Goal: Check status: Check status

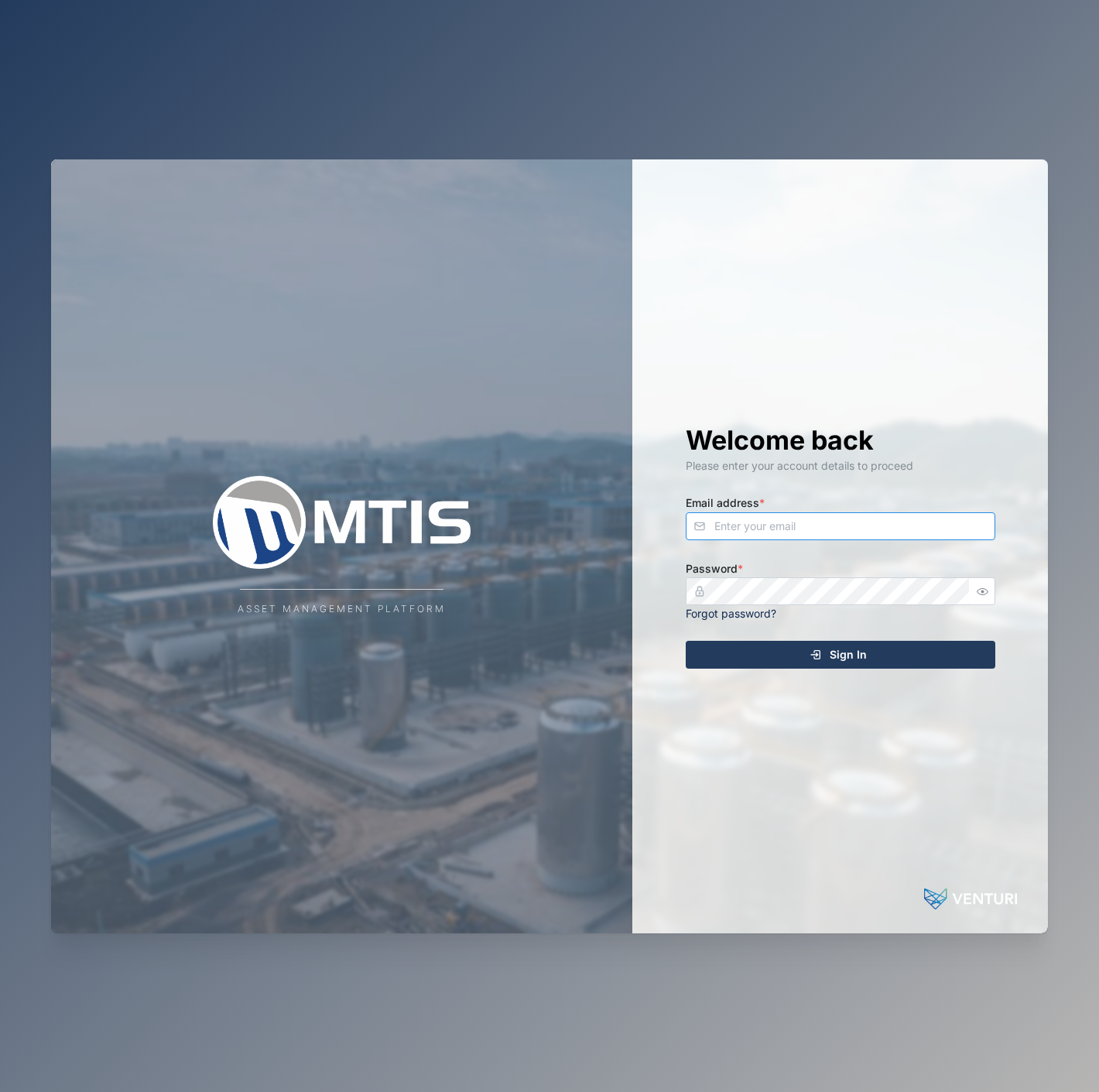
click at [754, 521] on input "Email address *" at bounding box center [840, 526] width 309 height 28
type input "m"
type input "maxyallon@gmail.com"
click at [983, 598] on button "button" at bounding box center [983, 592] width 20 height 20
click at [919, 647] on div "Sign In" at bounding box center [838, 655] width 284 height 27
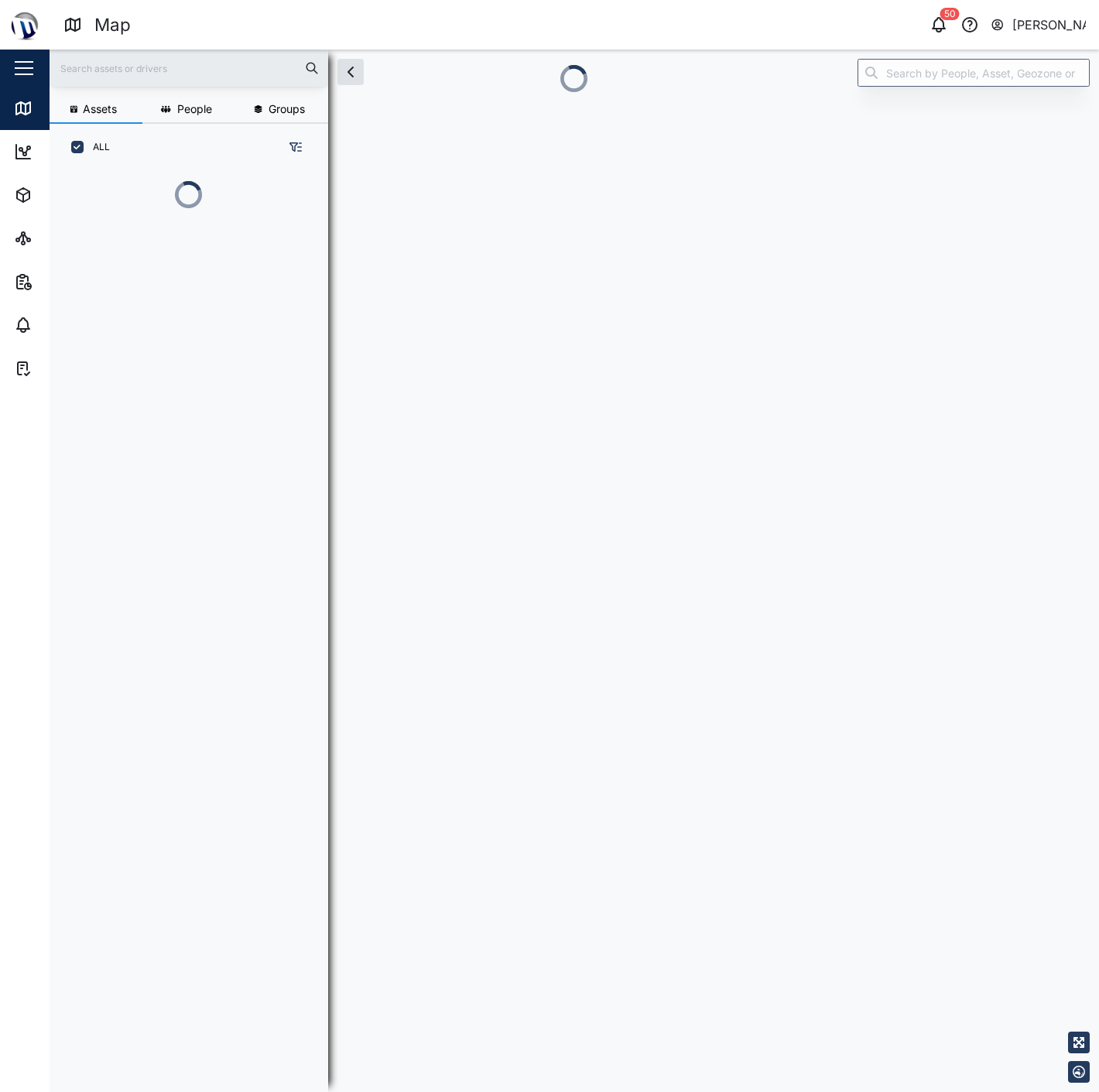
scroll to position [13, 13]
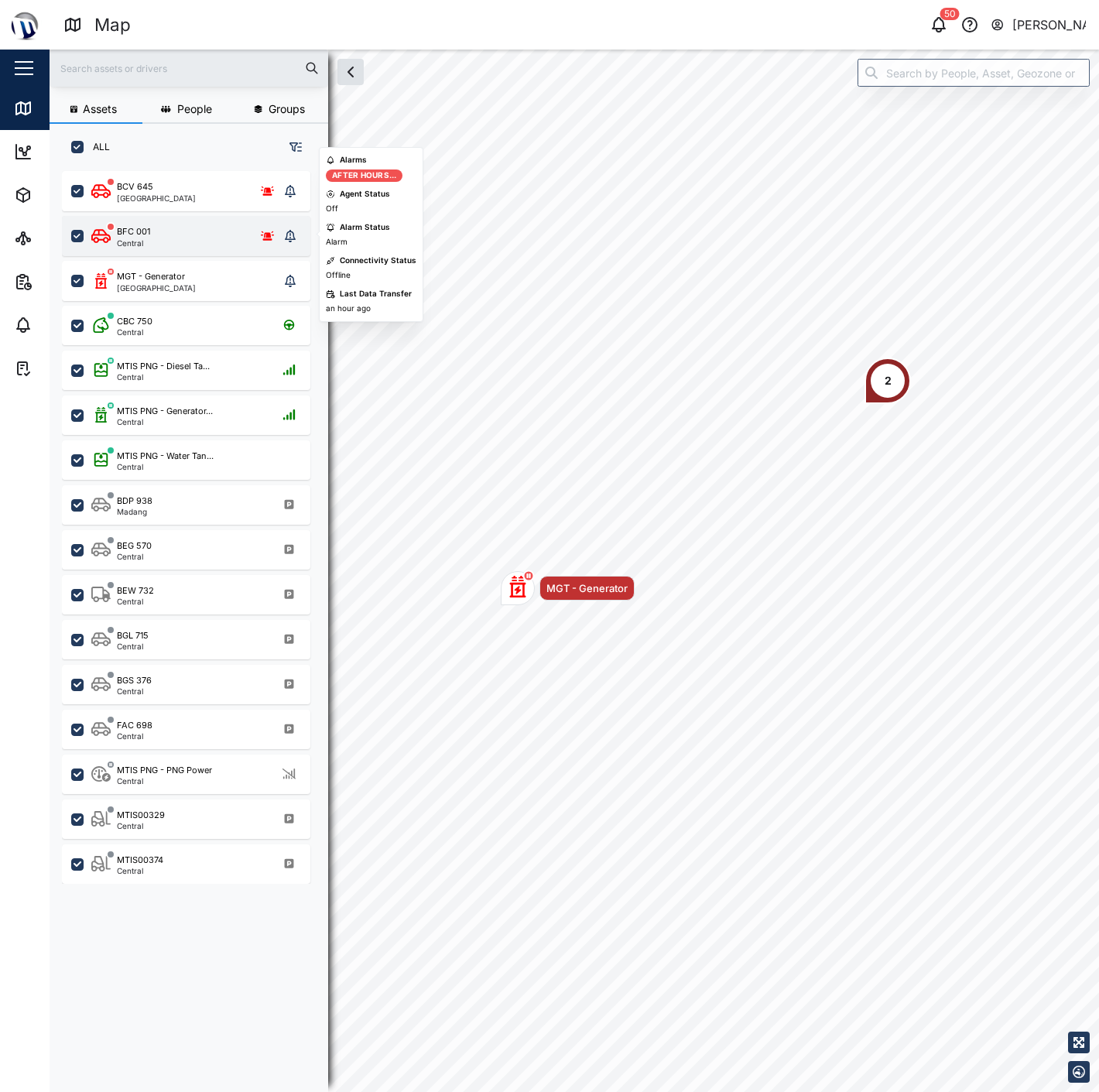
click at [231, 230] on div "BFC 001 Central" at bounding box center [185, 236] width 188 height 22
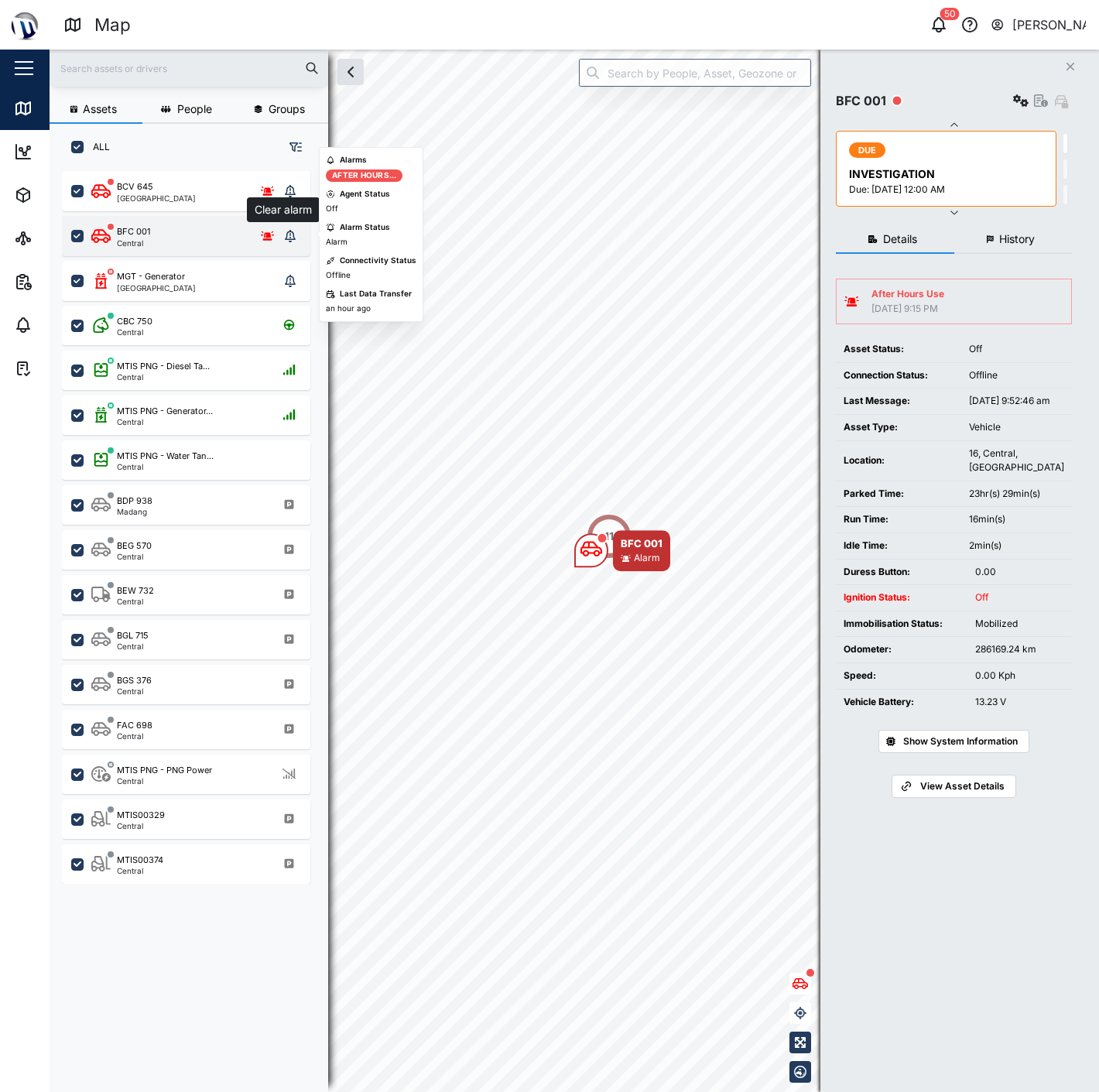
click at [294, 235] on icon "grid" at bounding box center [290, 236] width 11 height 12
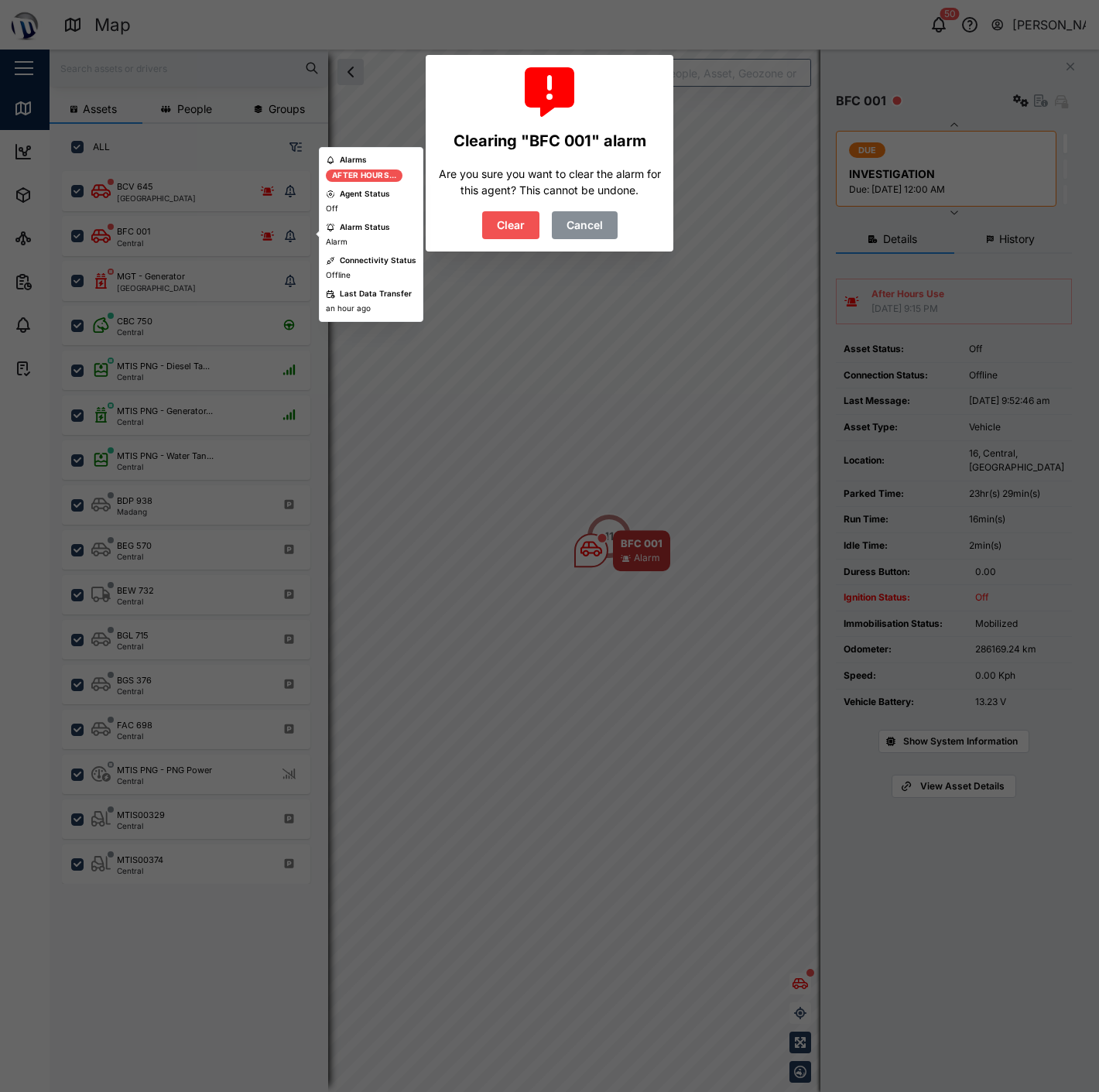
click at [504, 213] on span "Clear" at bounding box center [511, 225] width 28 height 27
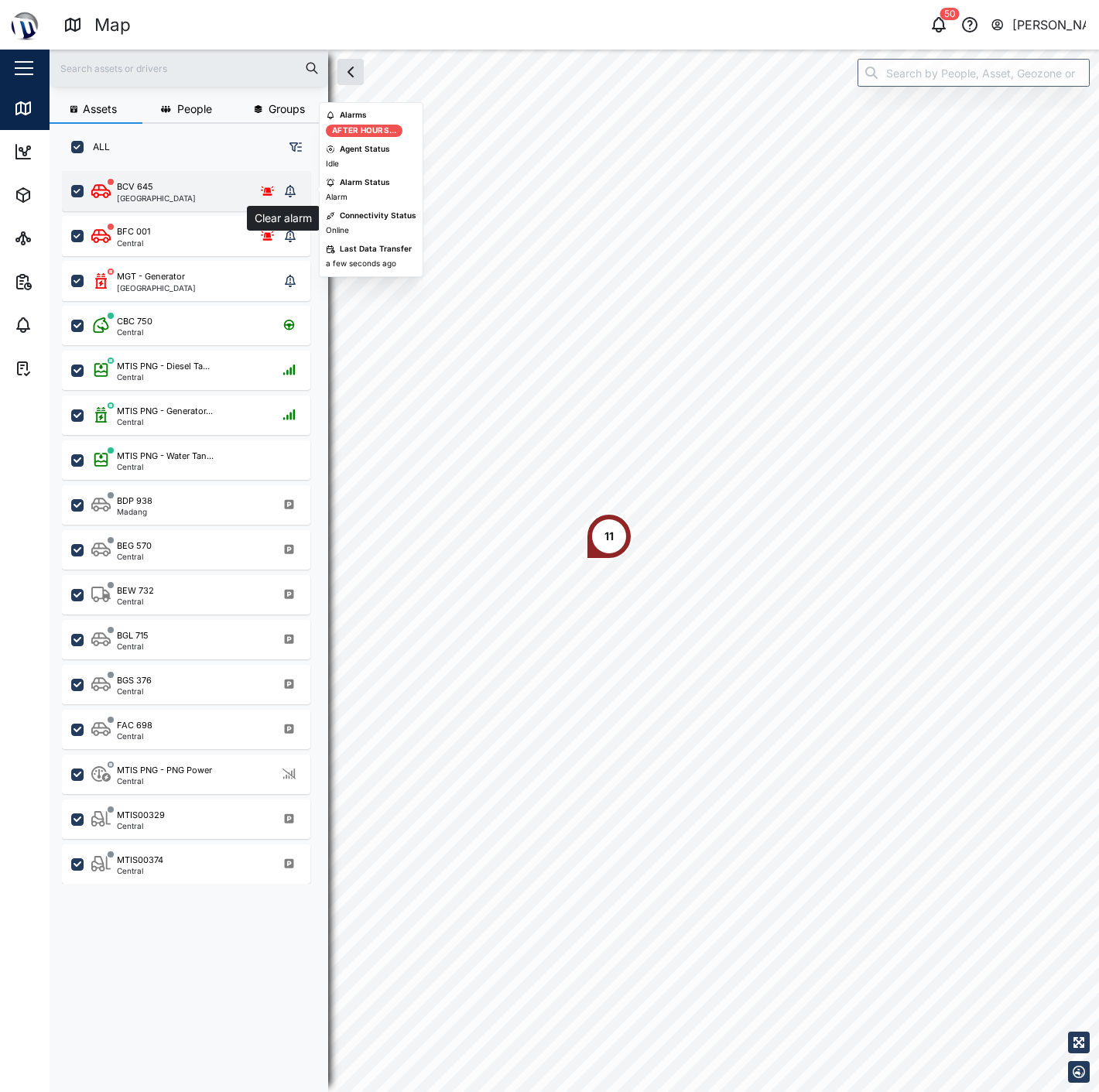
click at [289, 187] on icon "grid" at bounding box center [290, 191] width 11 height 12
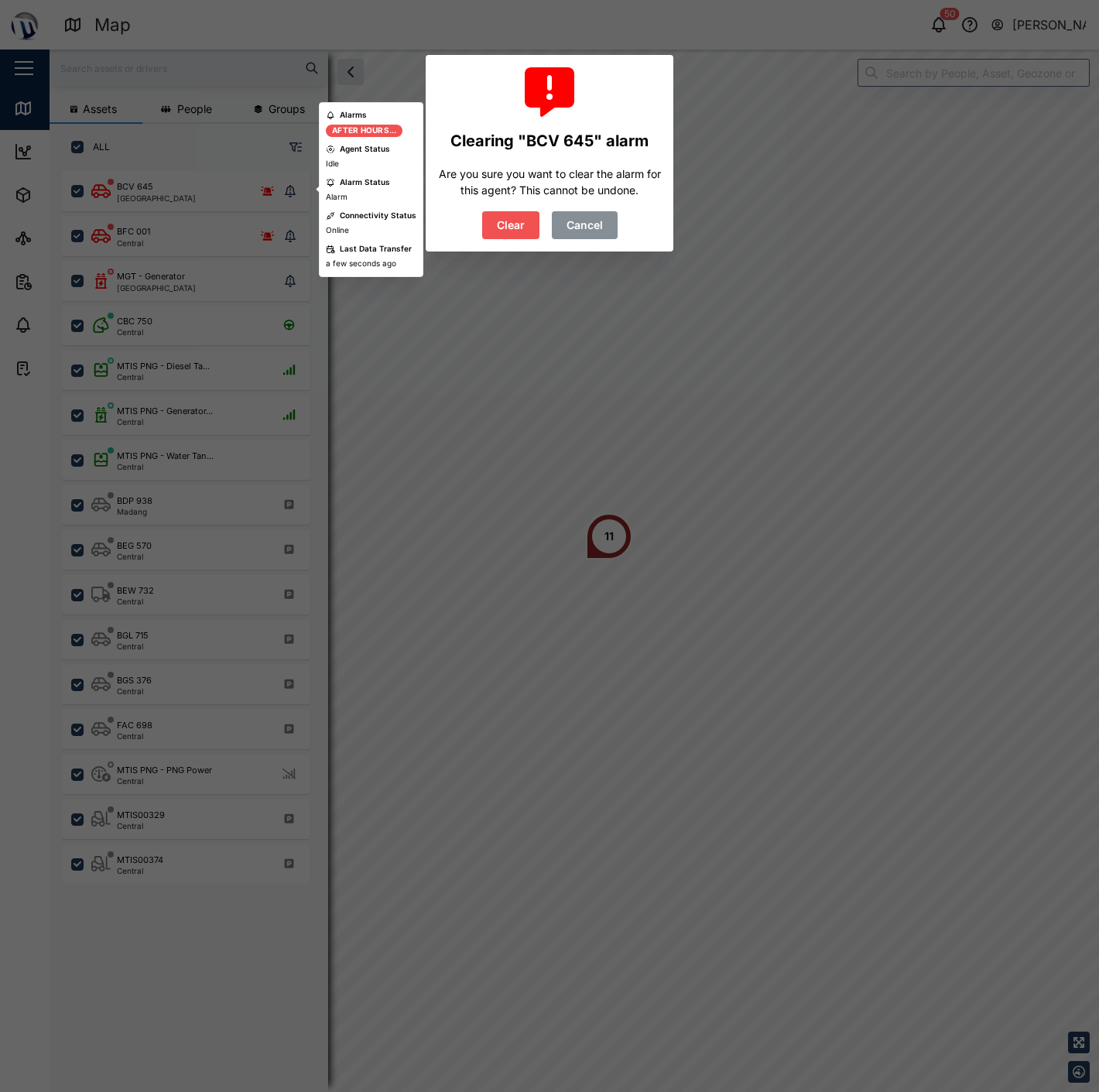
click at [504, 215] on span "Clear" at bounding box center [511, 225] width 28 height 27
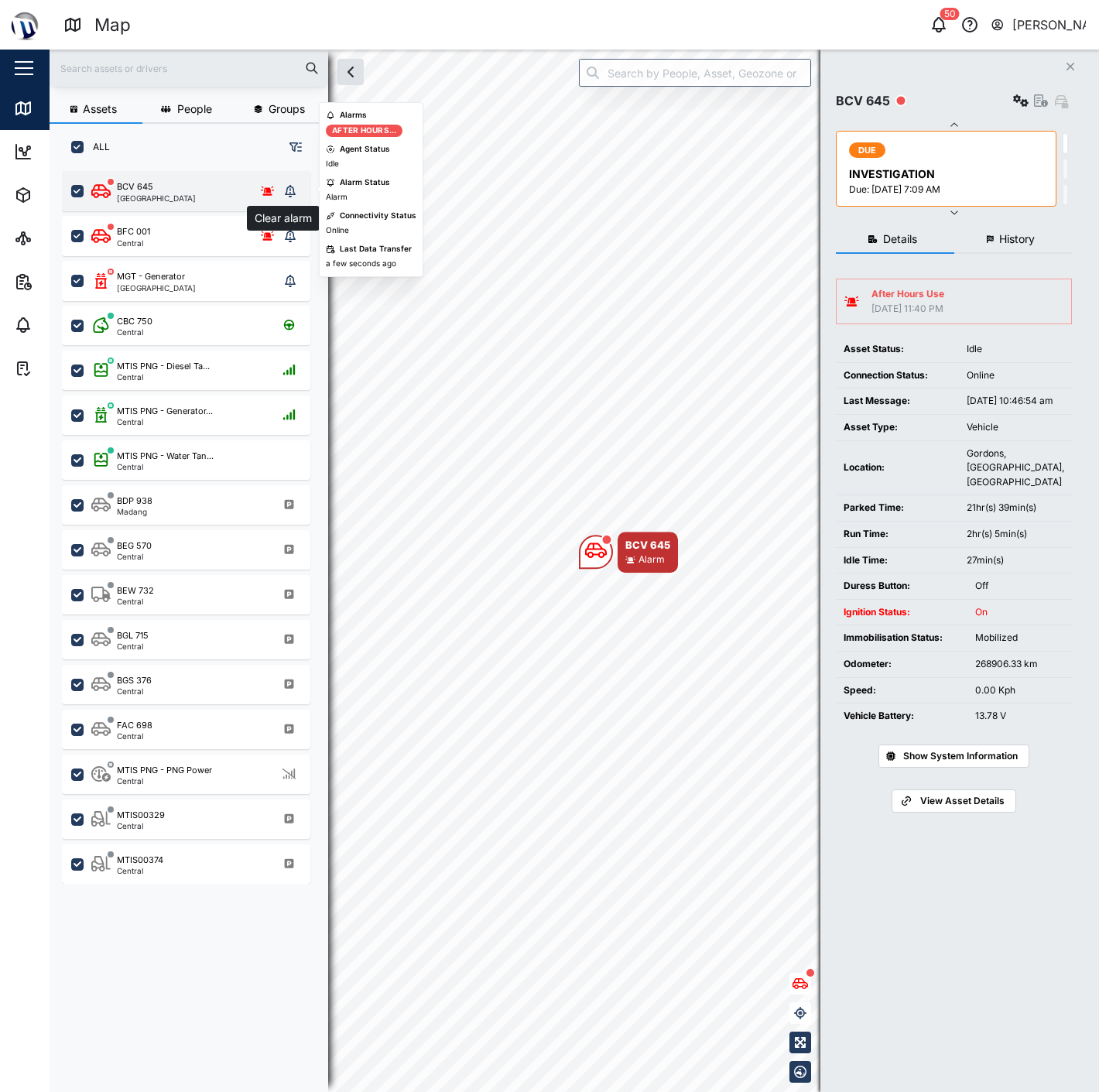
click at [284, 185] on icon "grid" at bounding box center [290, 191] width 11 height 12
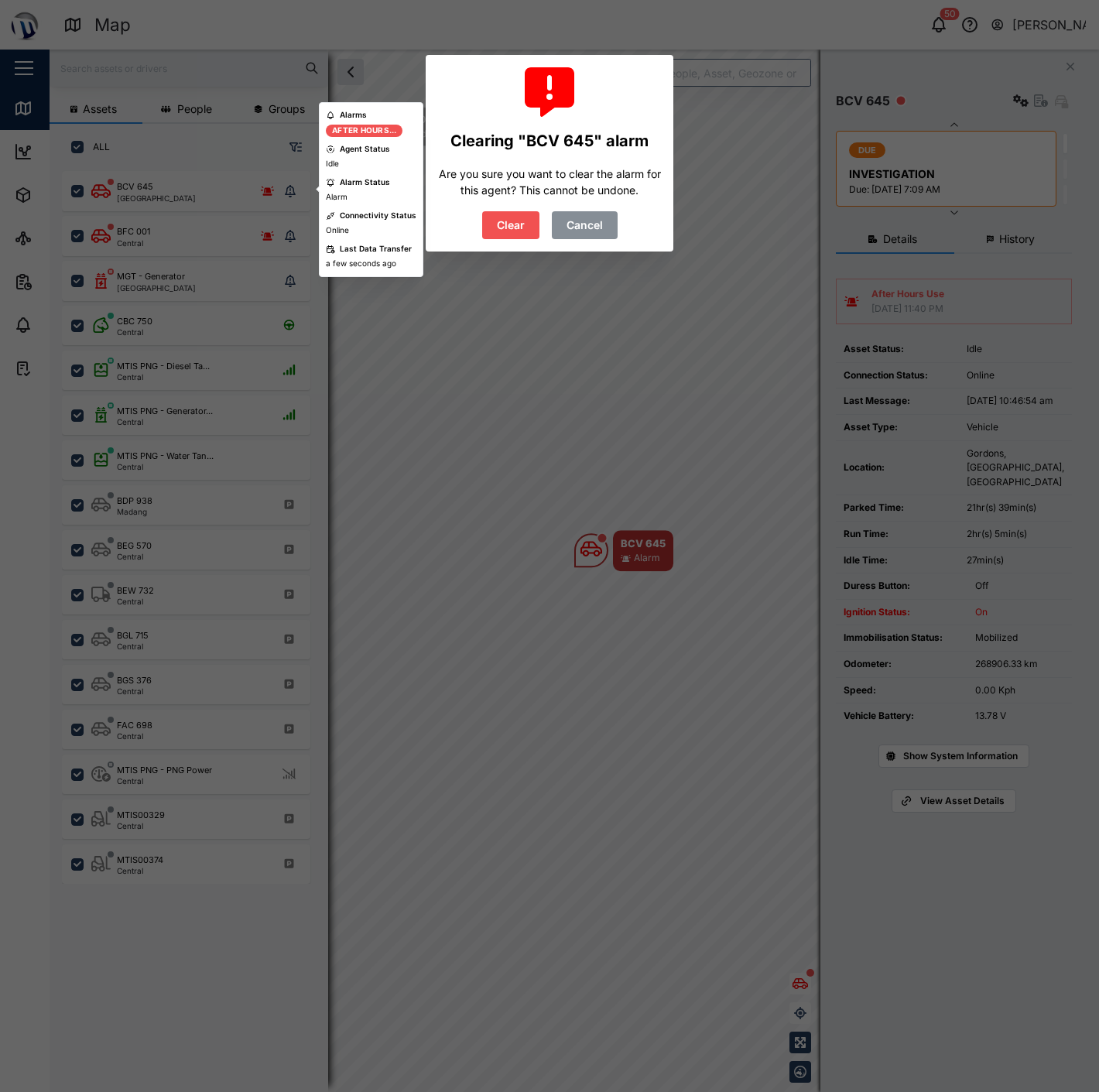
click at [513, 220] on span "Clear" at bounding box center [511, 225] width 28 height 27
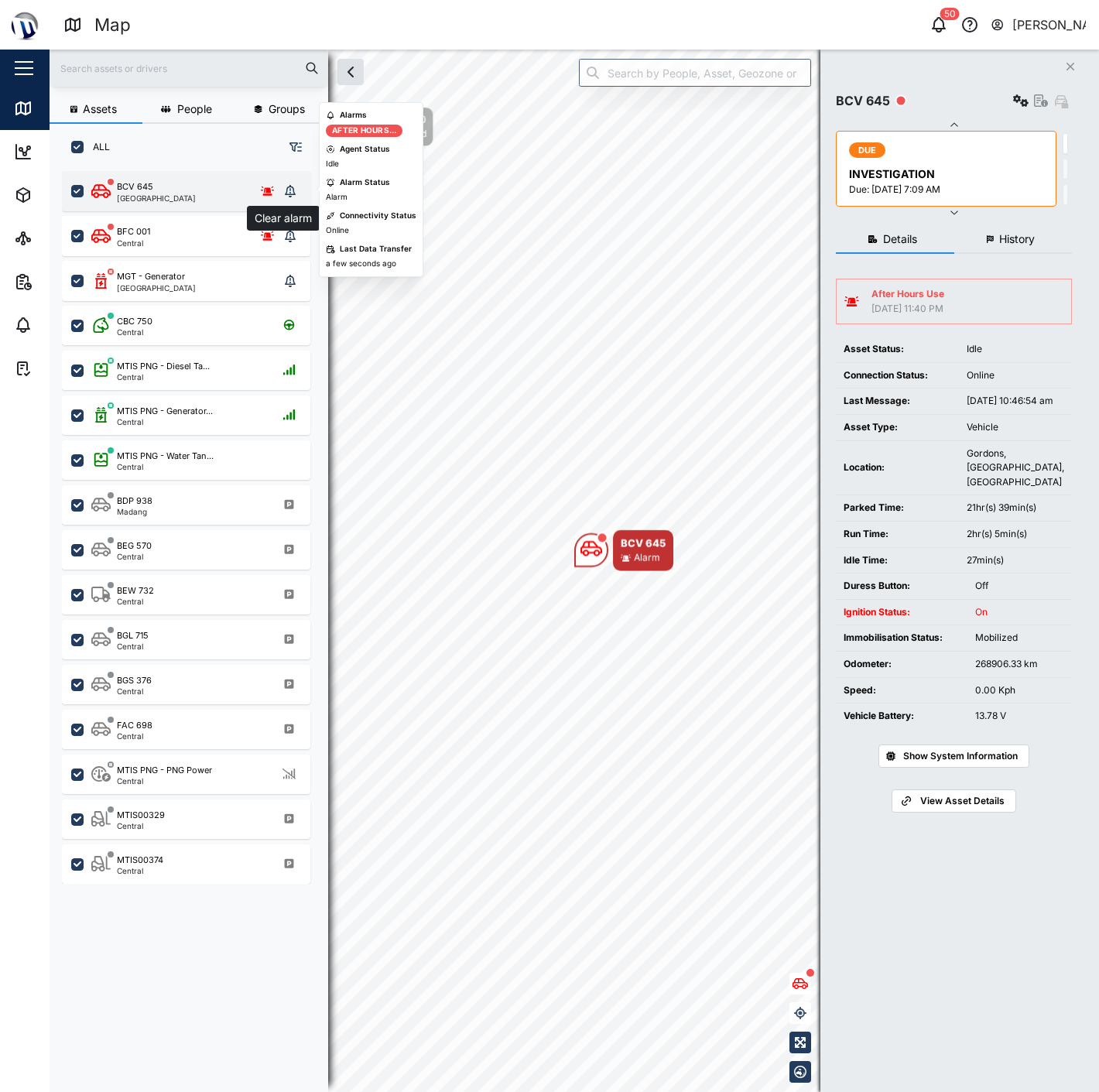
click at [292, 189] on icon "grid" at bounding box center [290, 191] width 11 height 12
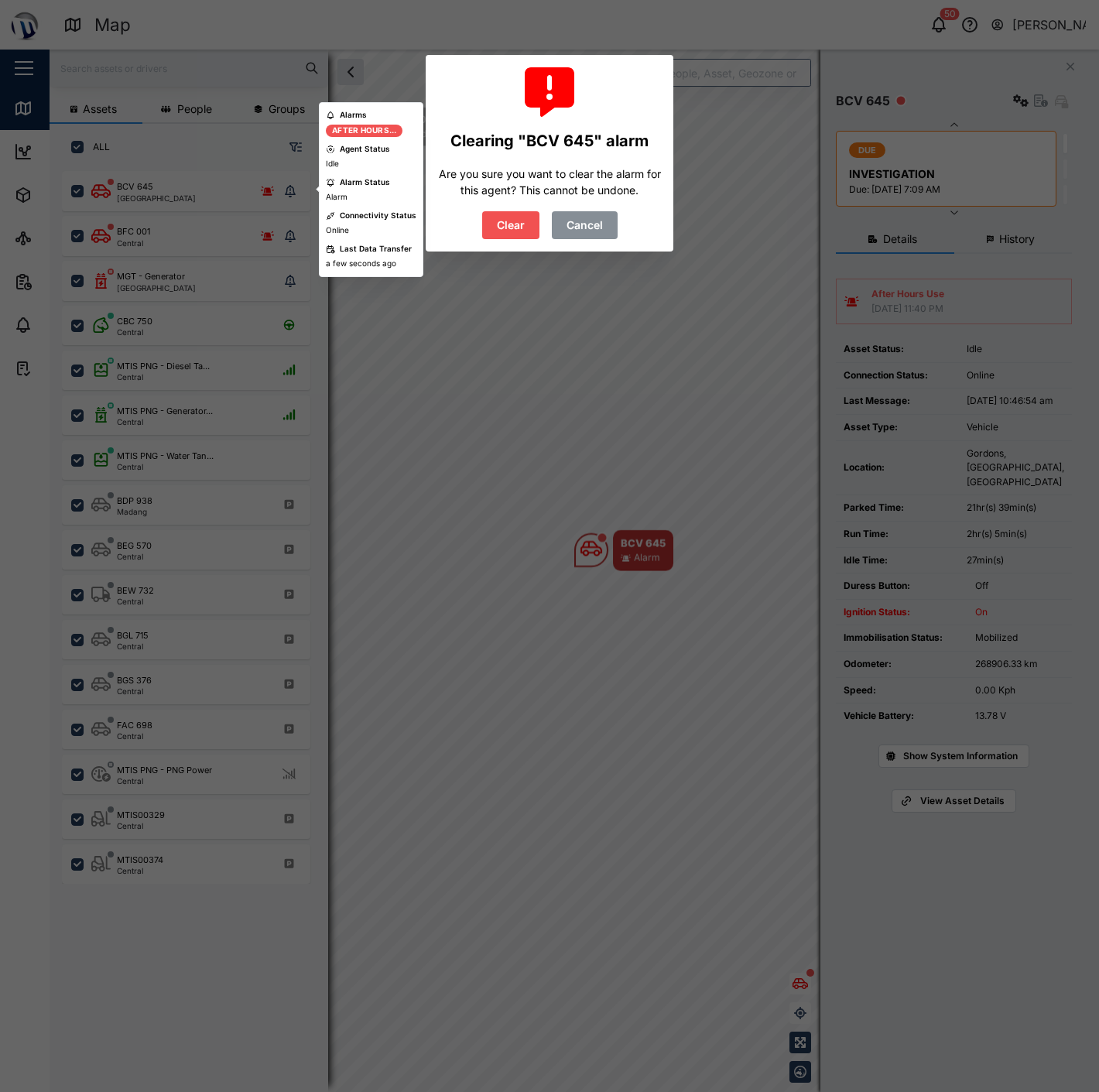
click at [497, 238] on button "Clear" at bounding box center [511, 225] width 57 height 28
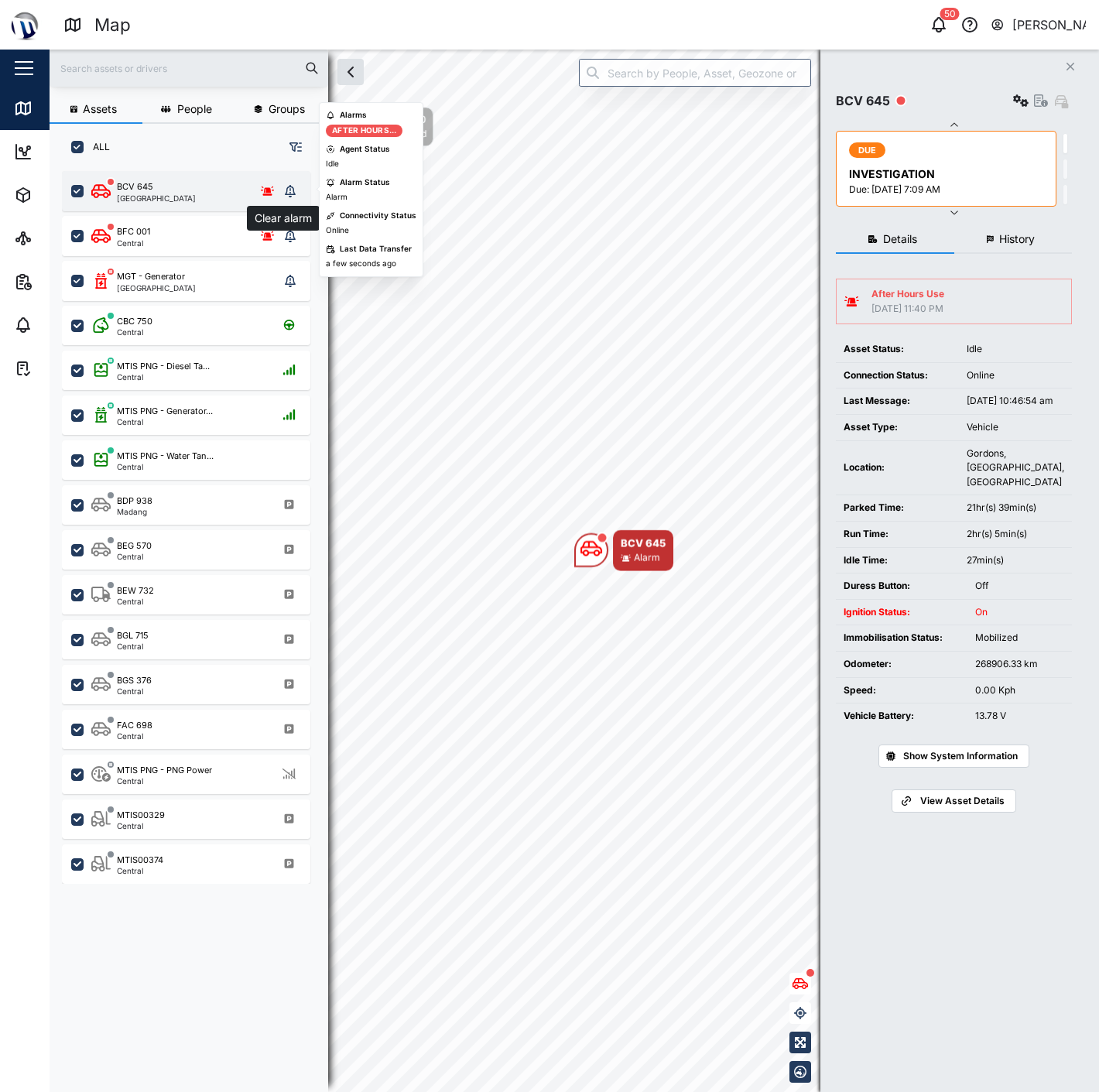
click at [298, 189] on button "grid" at bounding box center [290, 191] width 22 height 22
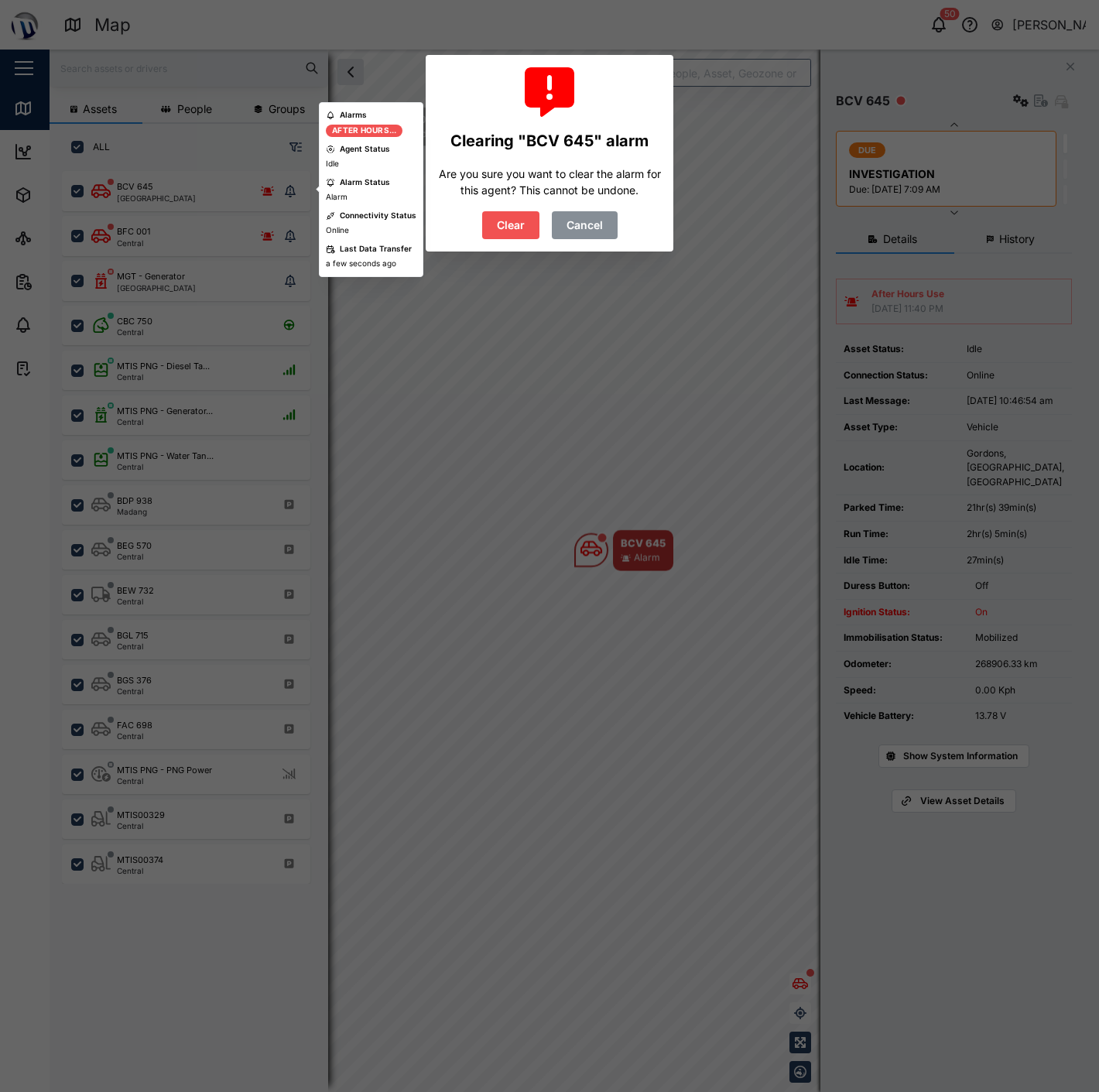
click at [500, 224] on span "Clear" at bounding box center [511, 225] width 28 height 27
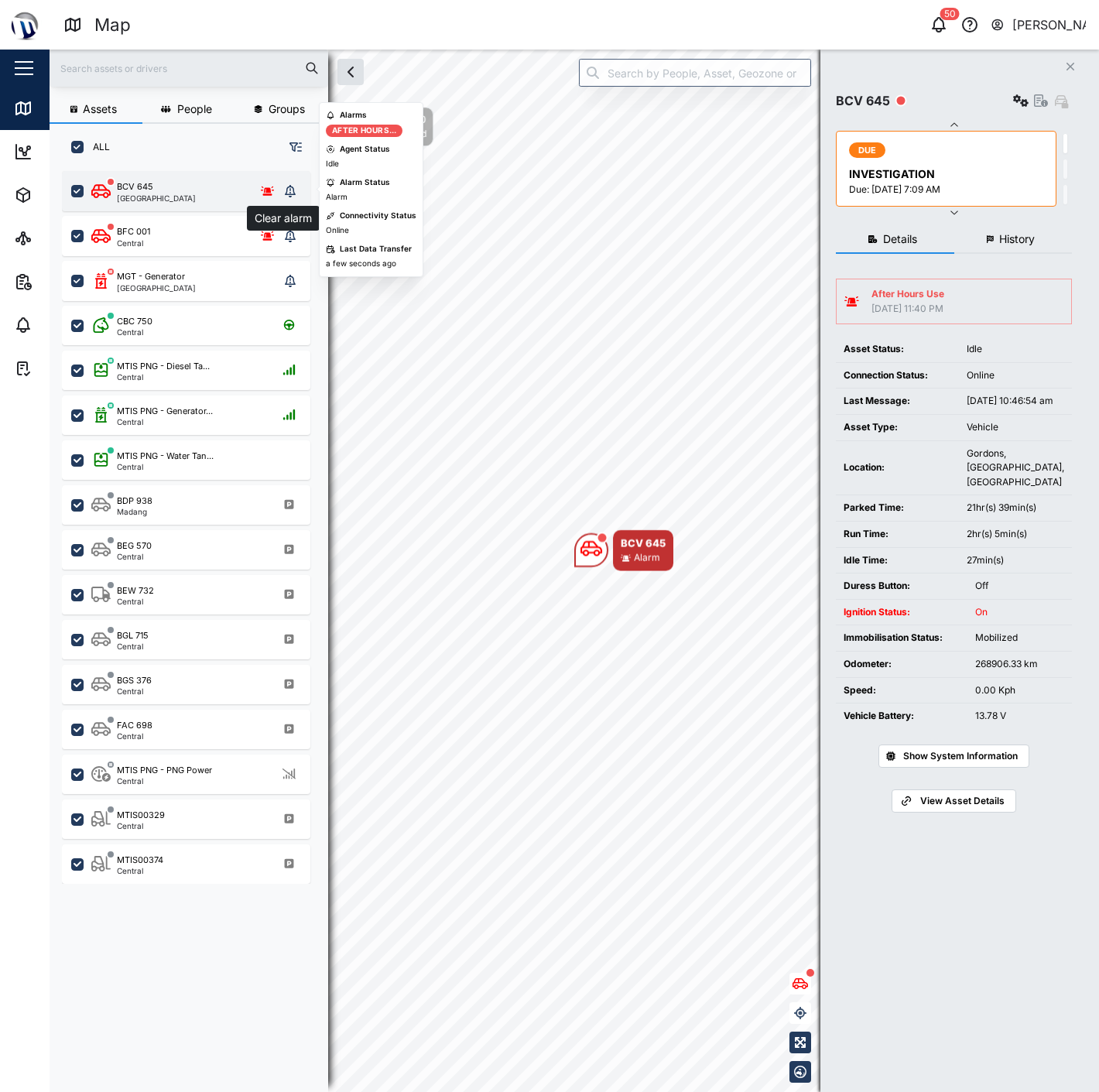
click at [290, 186] on icon "grid" at bounding box center [290, 191] width 11 height 12
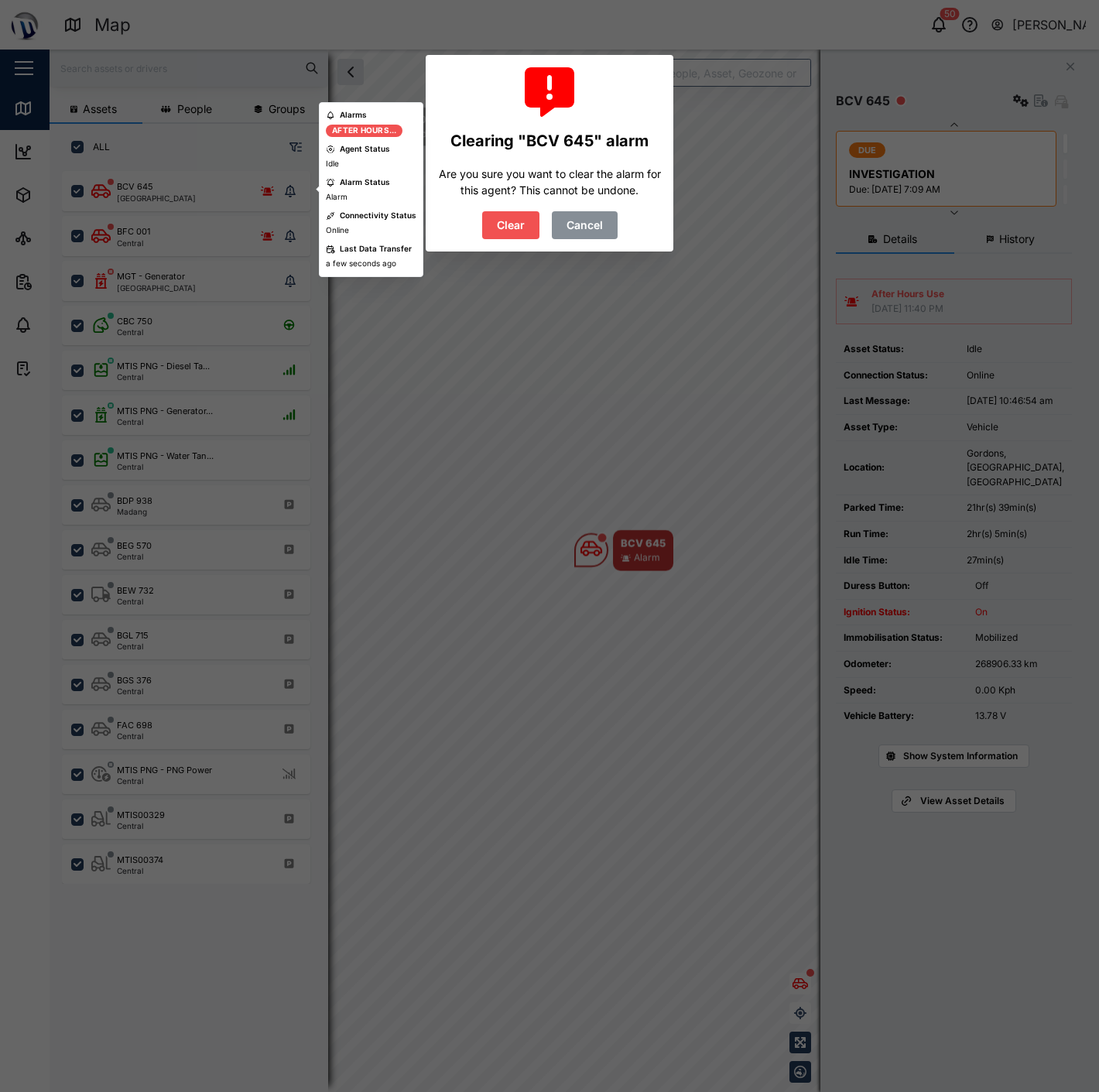
click at [518, 217] on span "Clear" at bounding box center [511, 225] width 28 height 27
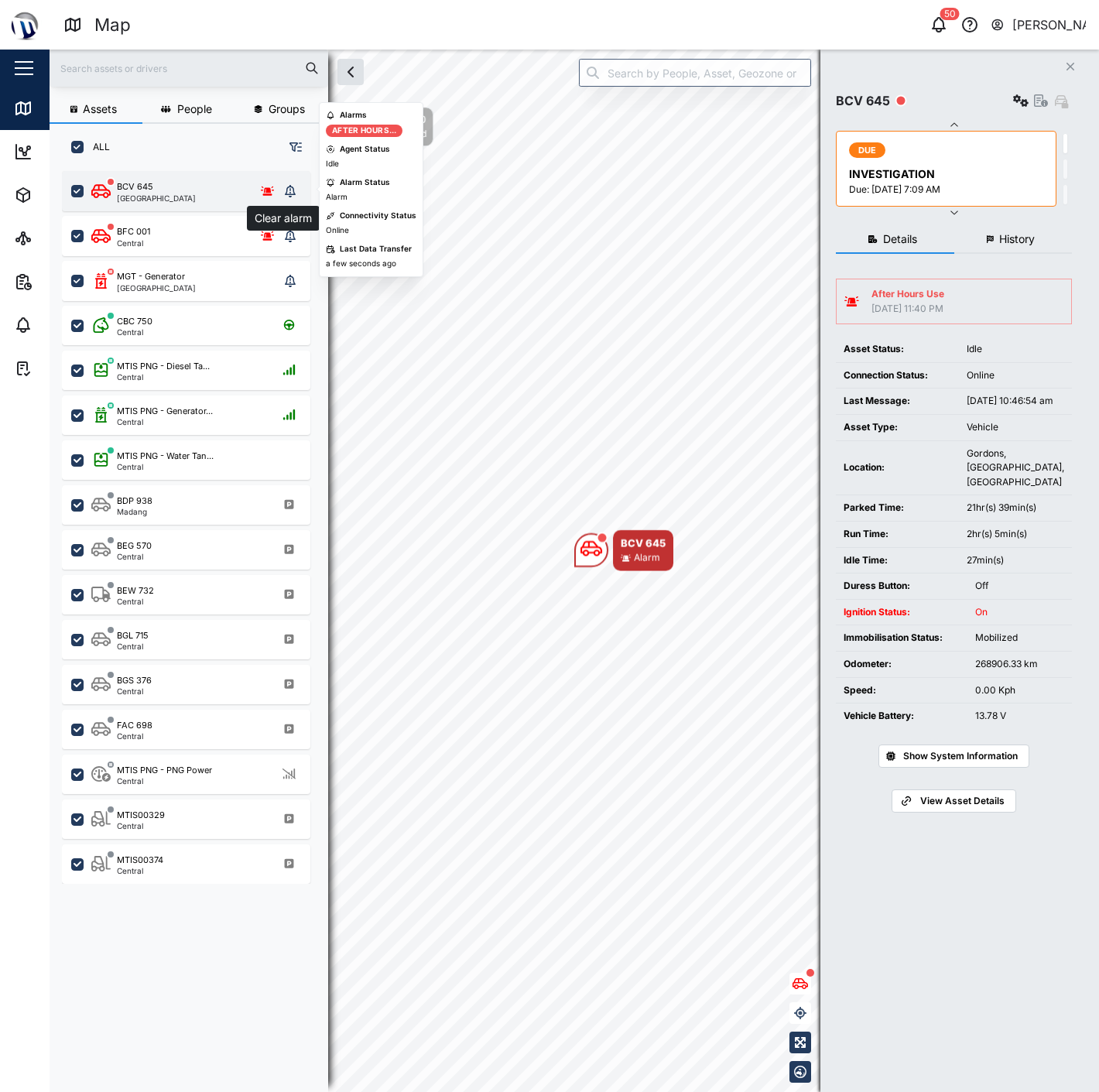
click at [298, 188] on button "grid" at bounding box center [290, 191] width 22 height 22
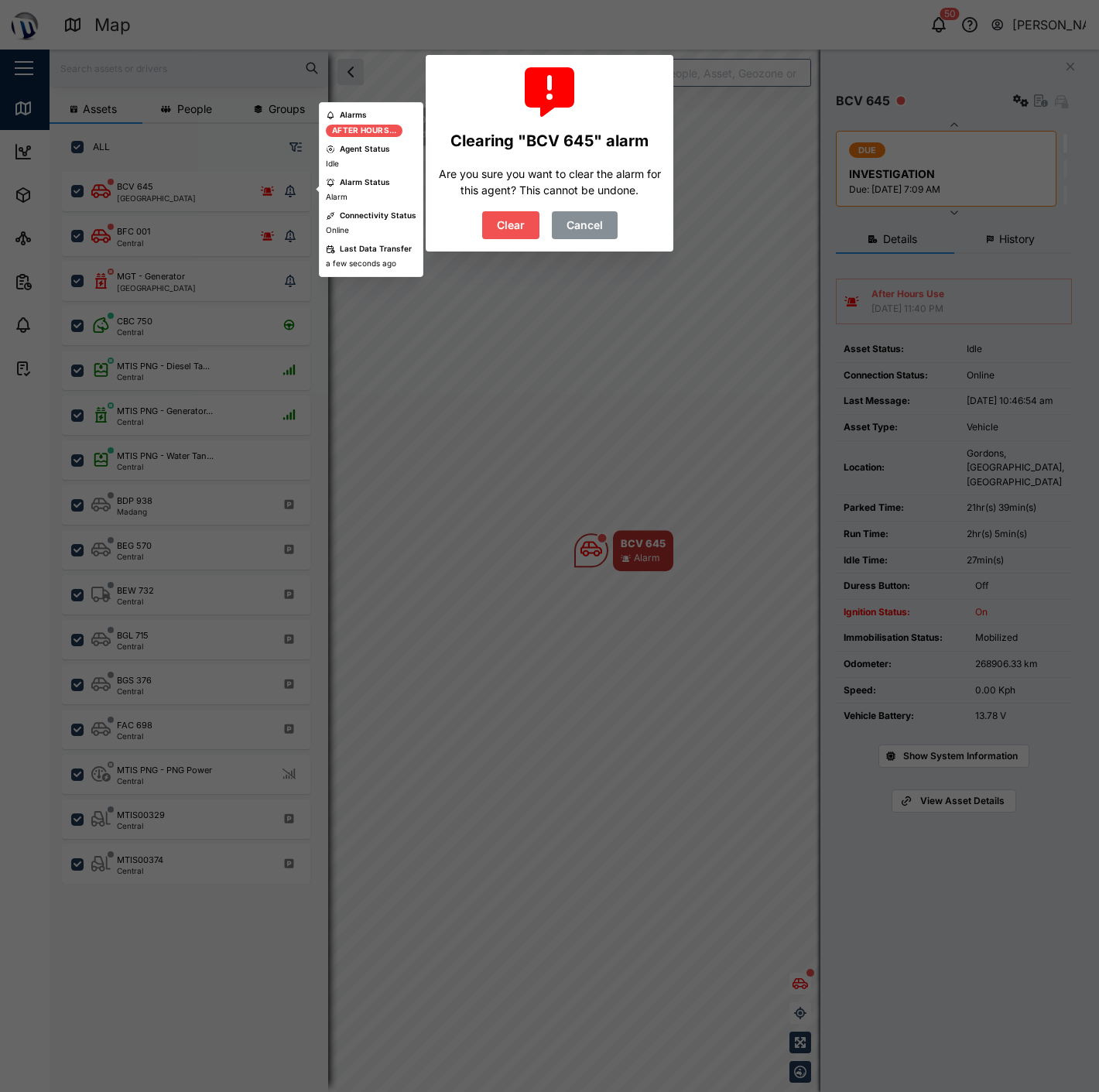
click at [516, 231] on span "Clear" at bounding box center [511, 225] width 28 height 27
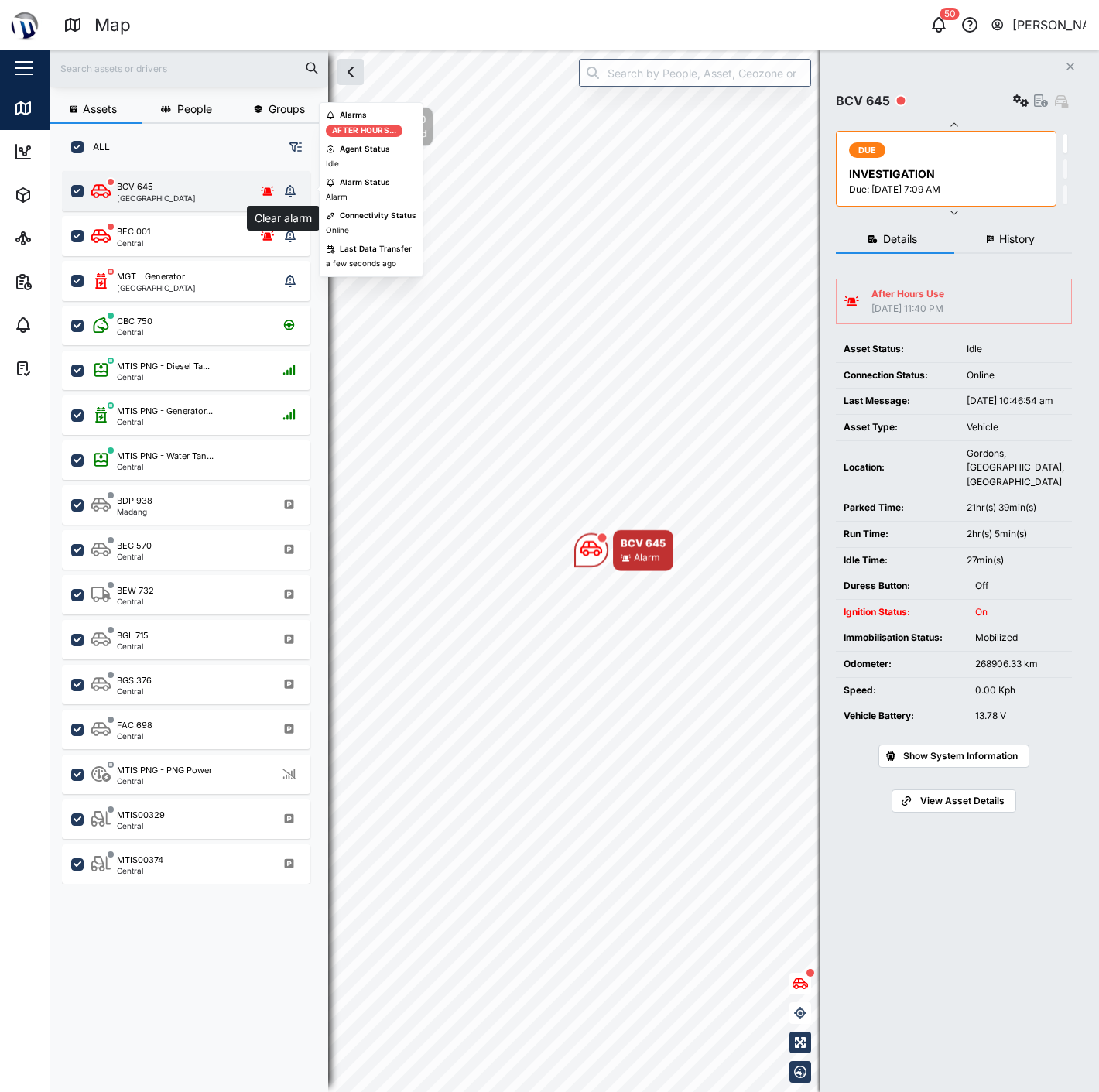
click at [289, 186] on icon "grid" at bounding box center [290, 191] width 11 height 12
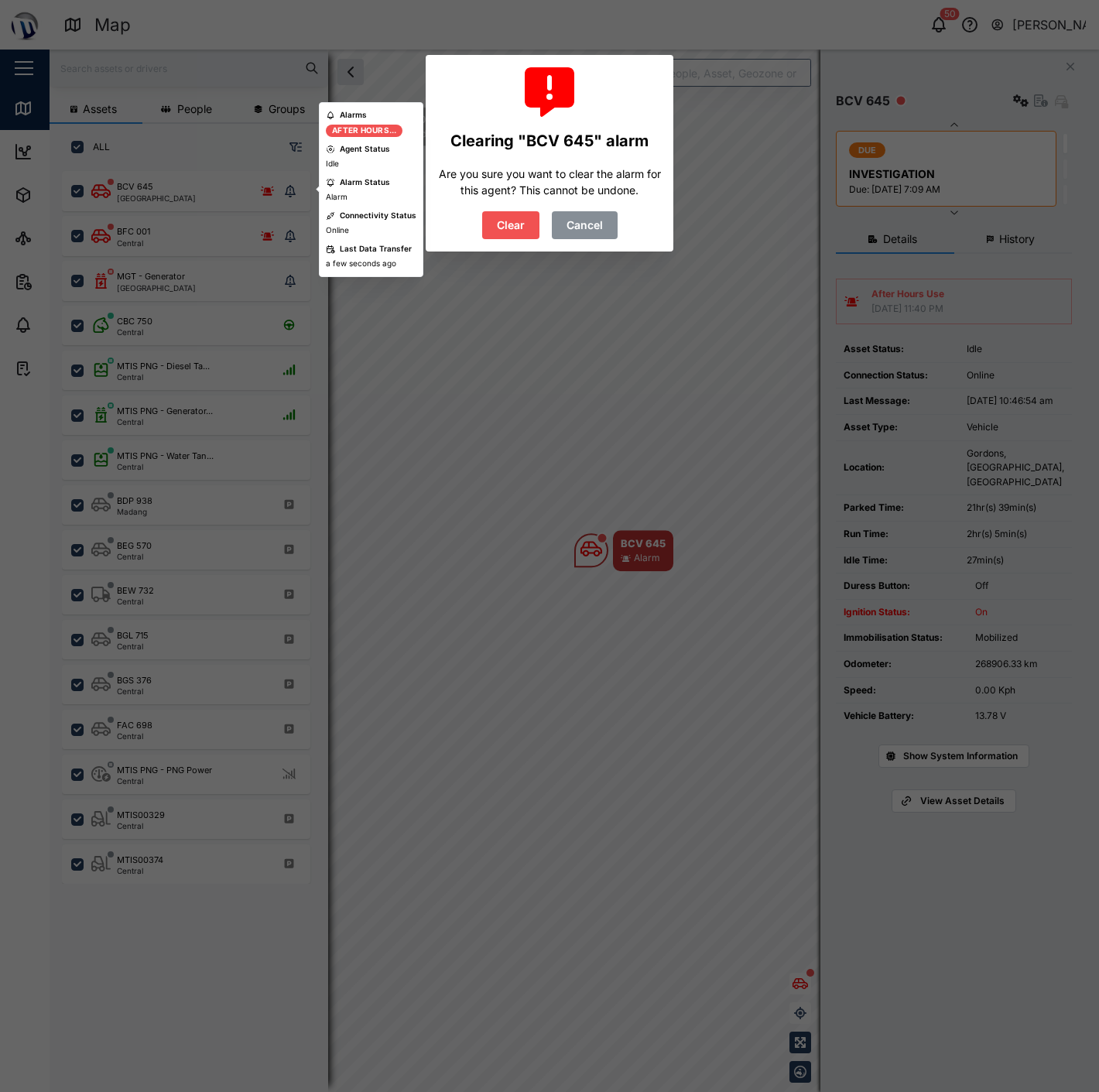
click at [504, 223] on span "Clear" at bounding box center [511, 225] width 28 height 27
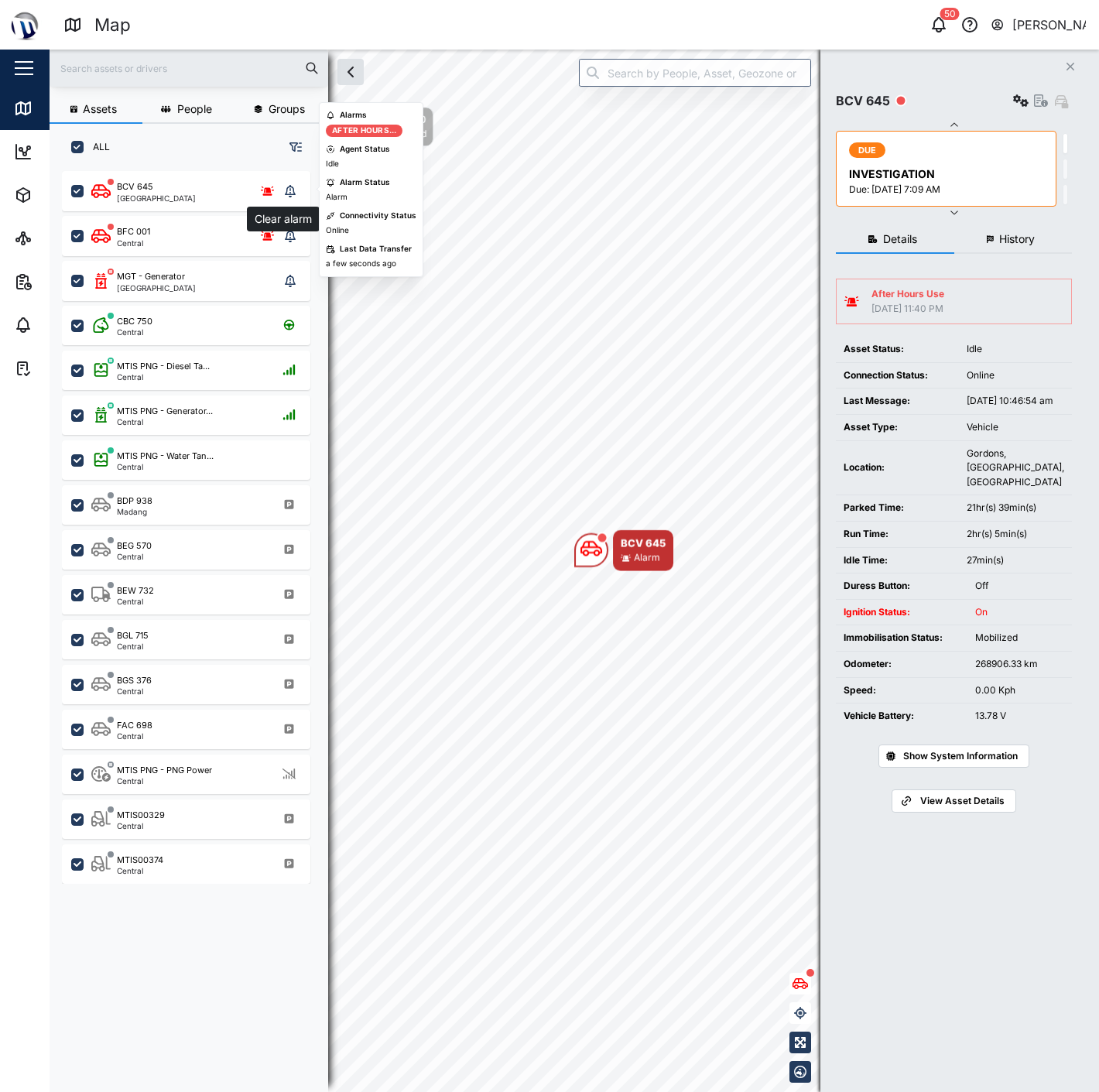
drag, startPoint x: 292, startPoint y: 186, endPoint x: 326, endPoint y: 187, distance: 34.0
click at [292, 187] on icon "grid" at bounding box center [290, 191] width 11 height 12
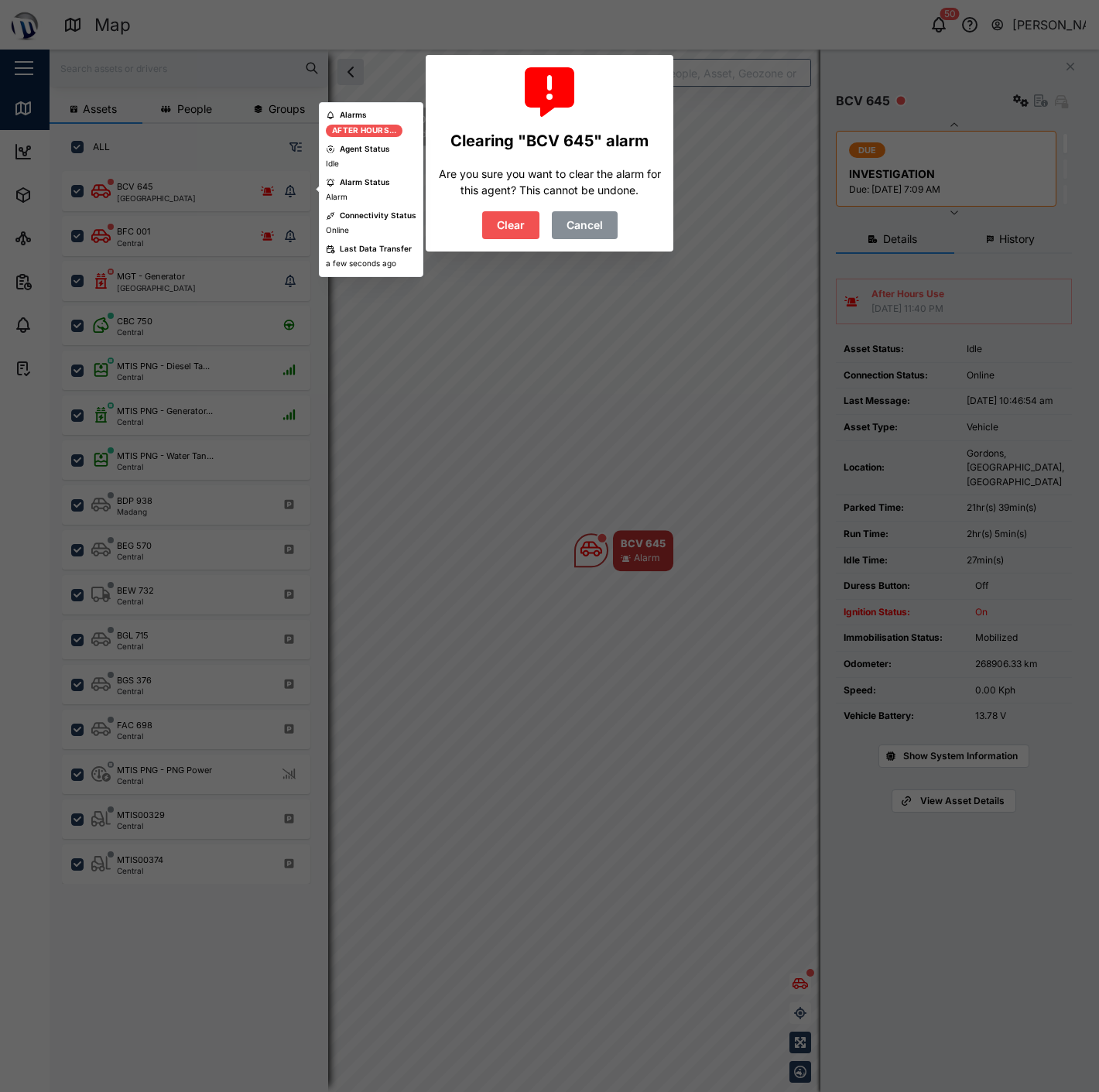
click at [497, 226] on span "Clear" at bounding box center [511, 225] width 28 height 27
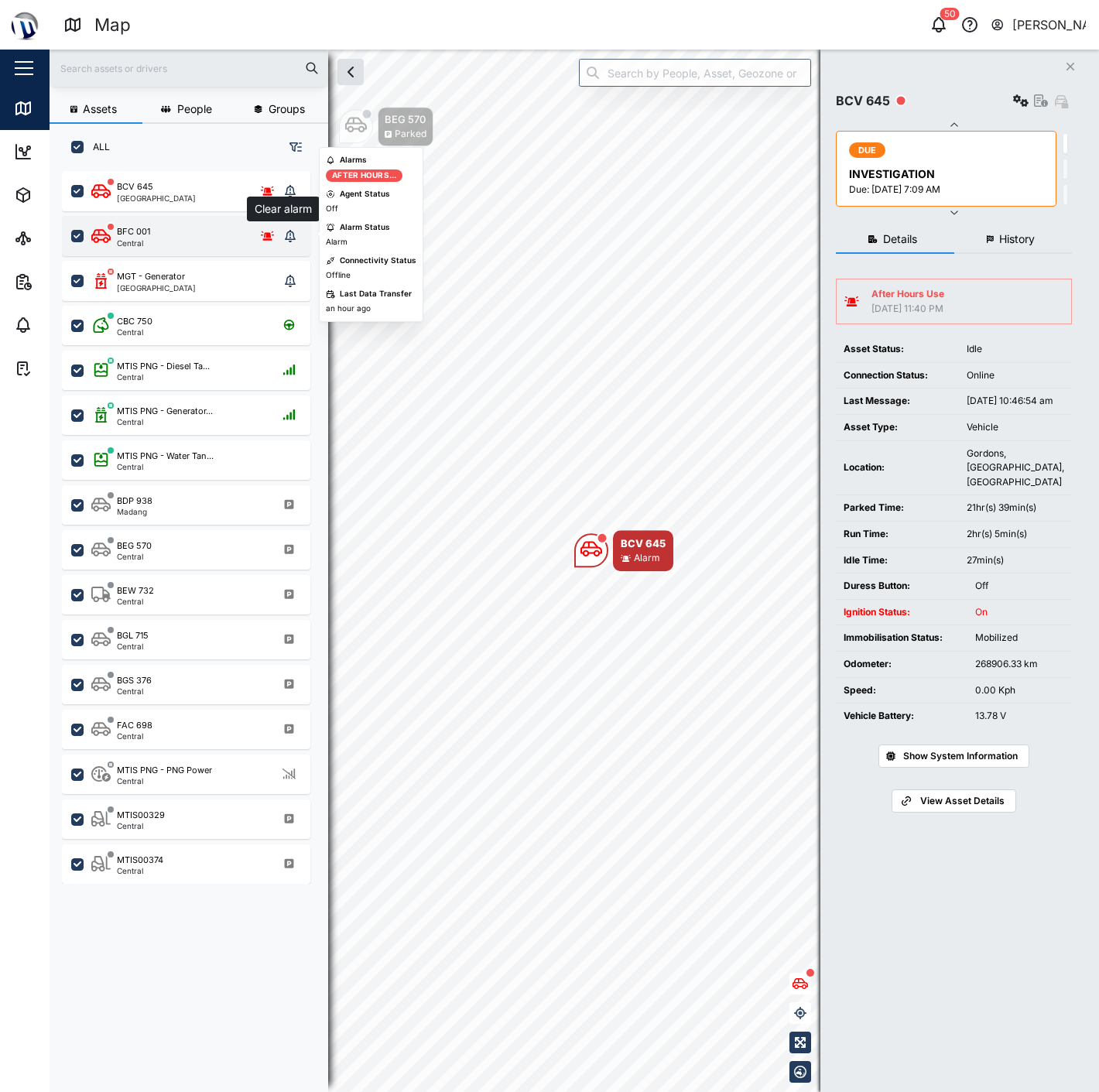
click at [290, 226] on button "grid" at bounding box center [290, 236] width 22 height 22
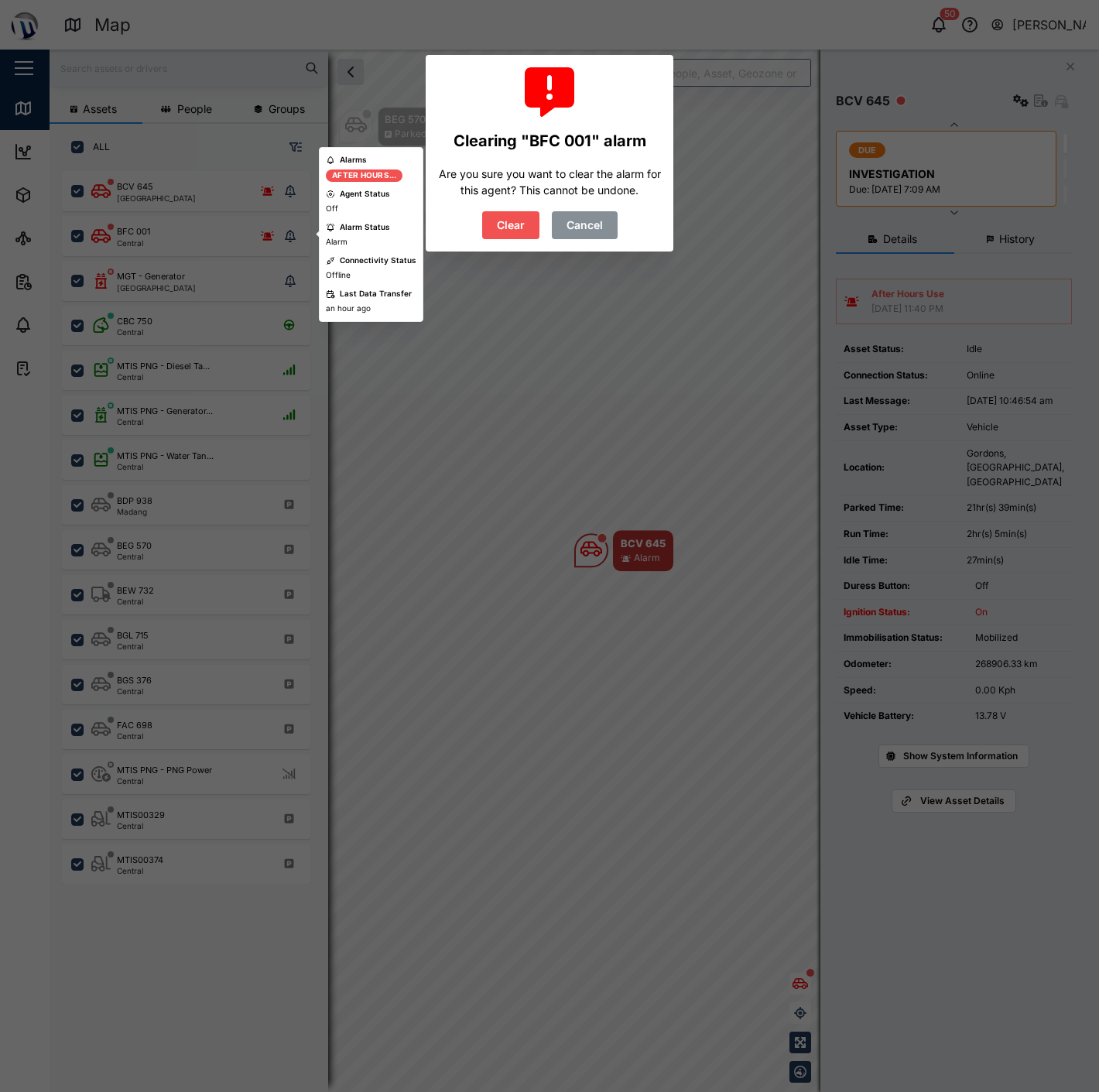
click at [498, 221] on span "Clear" at bounding box center [511, 225] width 28 height 27
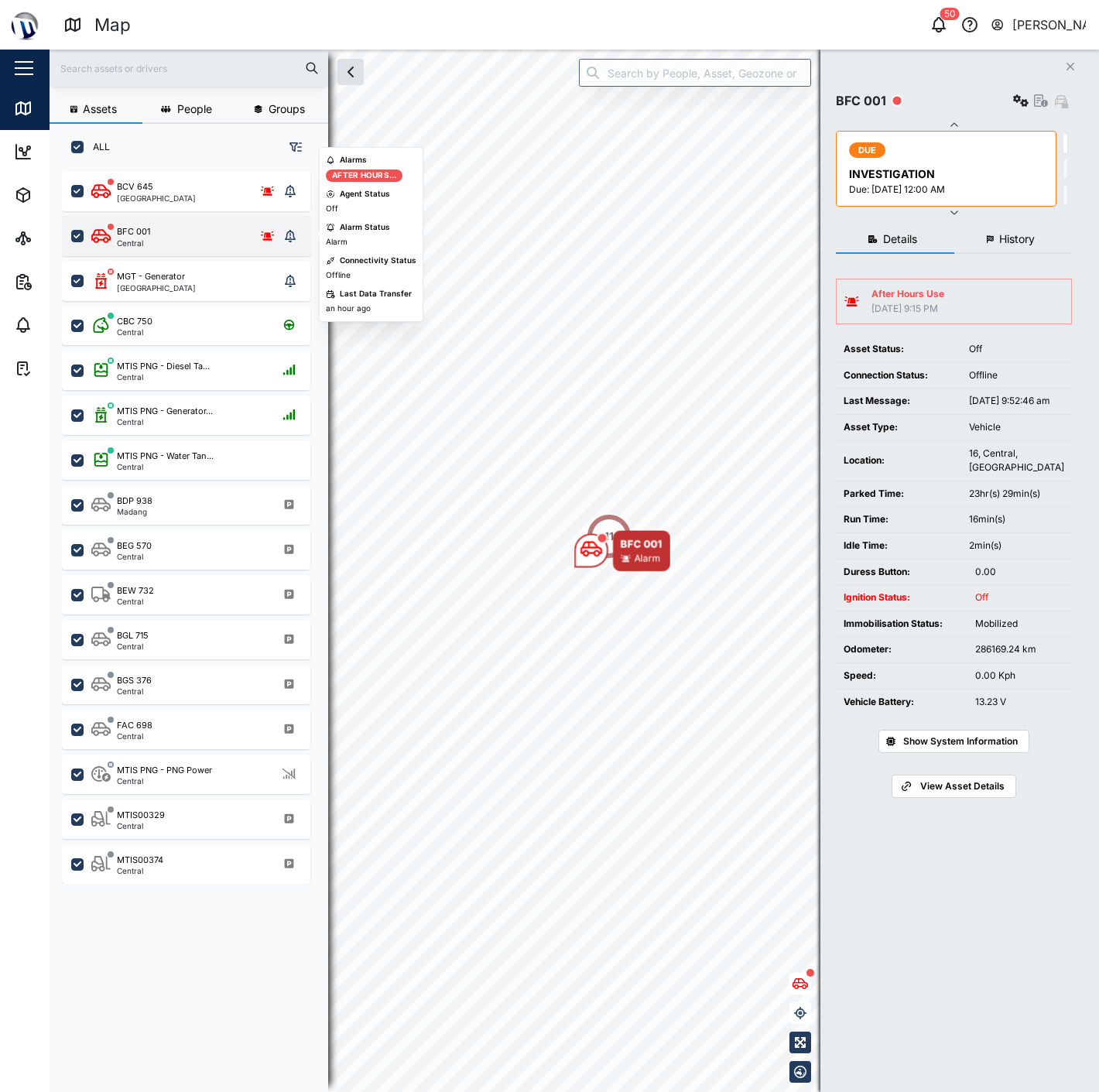
click at [205, 234] on div "BFC 001 Central" at bounding box center [185, 236] width 188 height 22
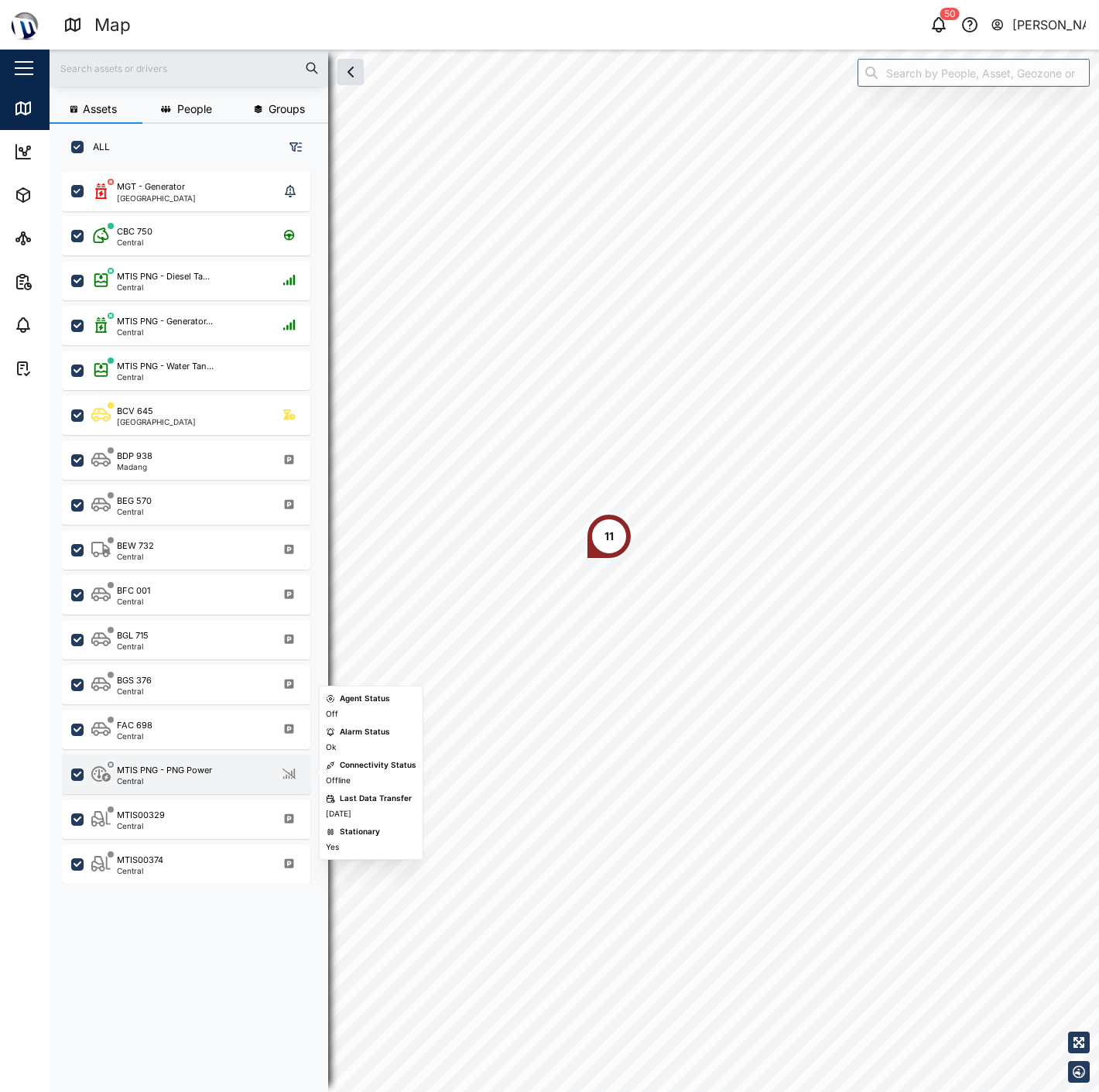
click at [171, 768] on div "MTIS PNG - PNG Power" at bounding box center [164, 770] width 95 height 13
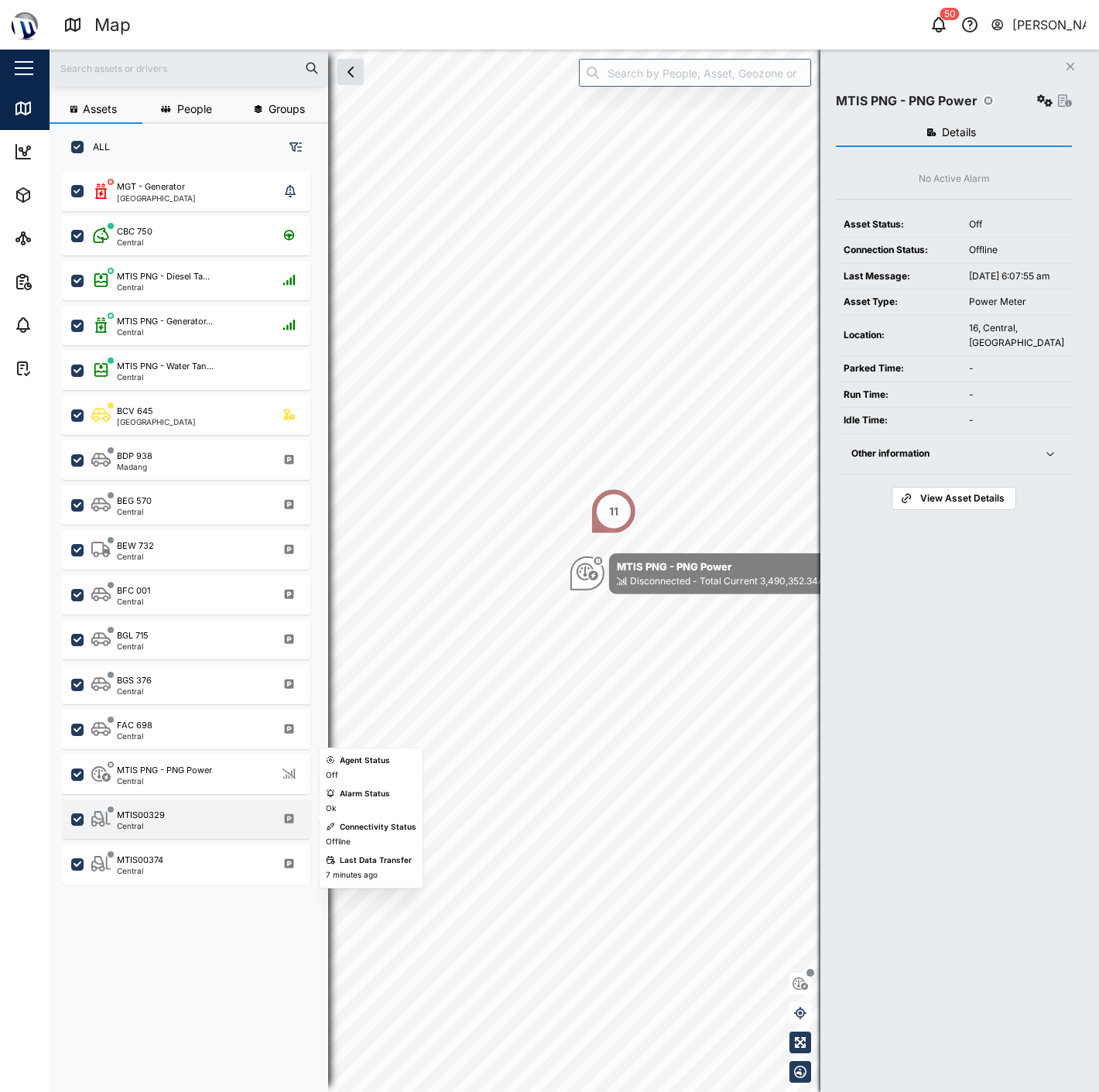
click at [184, 827] on div "MTIS00329 Central" at bounding box center [196, 819] width 210 height 21
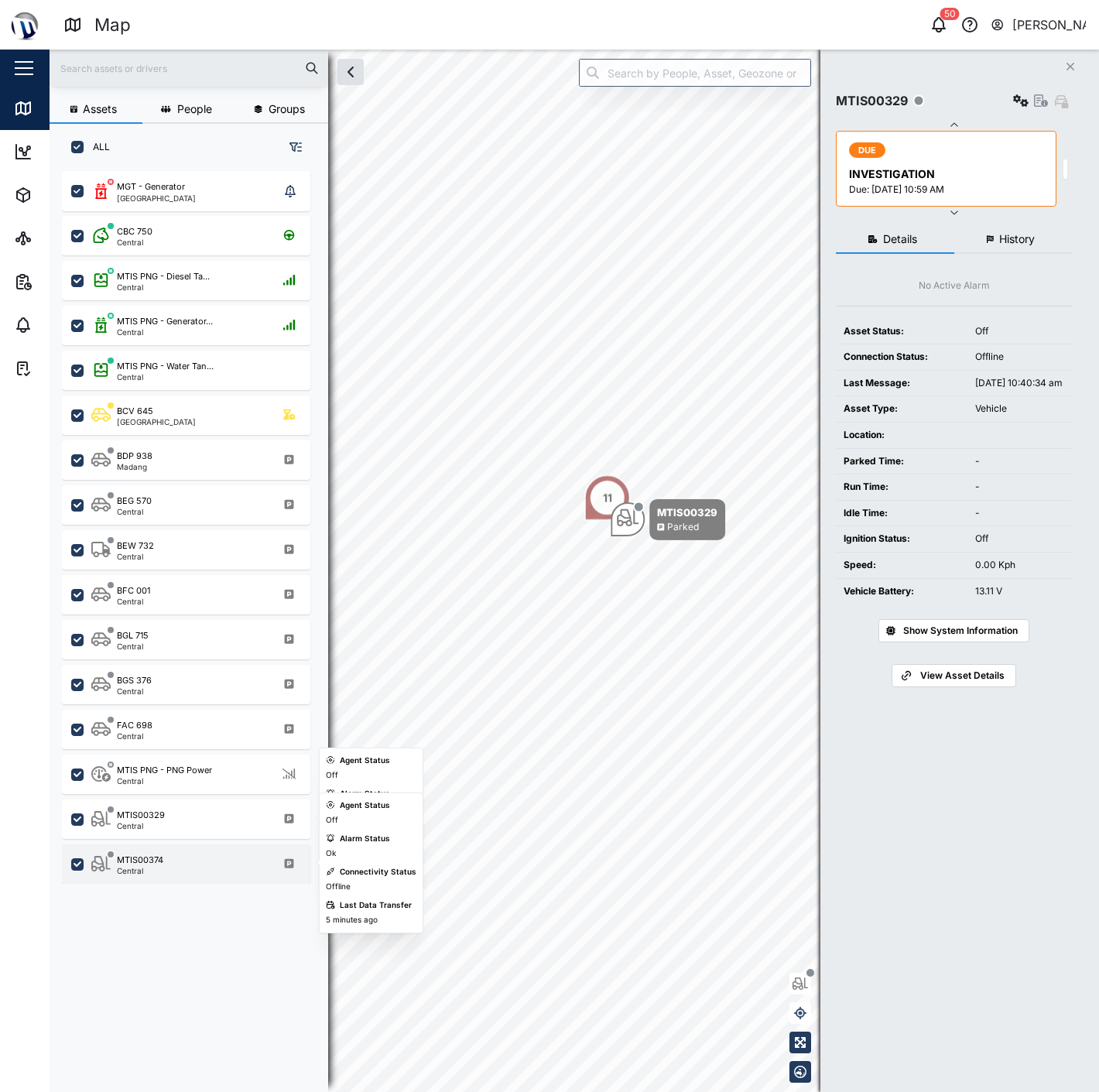
click at [189, 860] on div "MTIS00374 Central" at bounding box center [196, 864] width 210 height 21
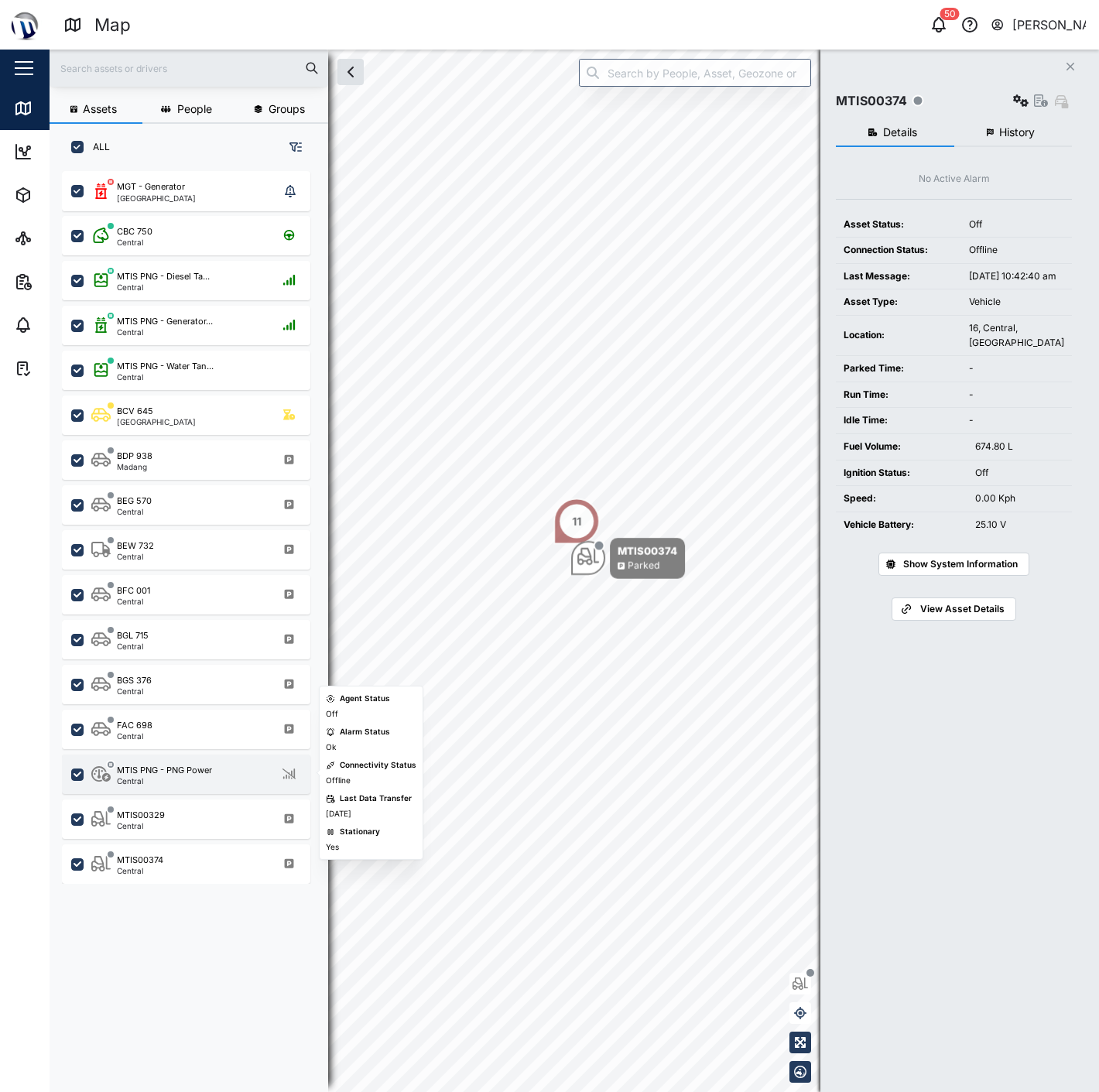
click at [186, 783] on div "Central" at bounding box center [164, 781] width 95 height 8
